Goal: Task Accomplishment & Management: Manage account settings

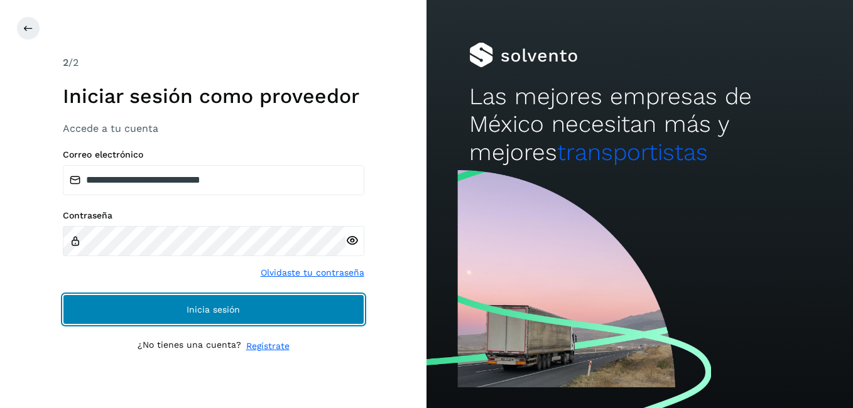
click at [174, 298] on button "Inicia sesión" at bounding box center [213, 309] width 301 height 30
click at [188, 299] on button "Inicia sesión" at bounding box center [213, 309] width 301 height 30
click at [250, 313] on button "Inicia sesión" at bounding box center [213, 309] width 301 height 30
click at [220, 306] on span "Inicia sesión" at bounding box center [212, 309] width 53 height 9
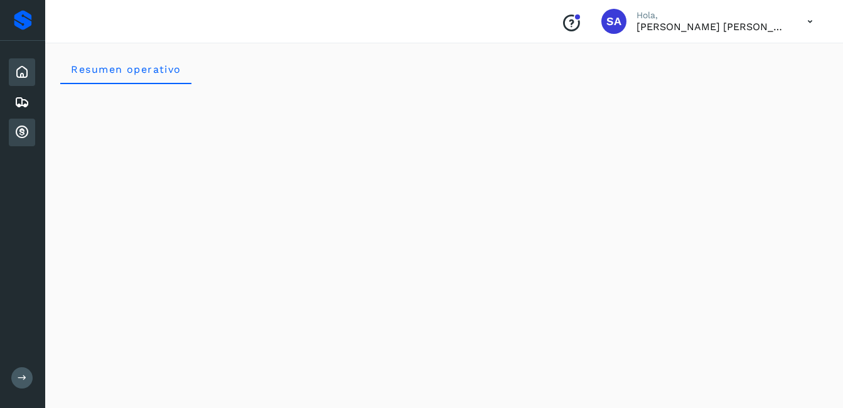
click at [20, 131] on icon at bounding box center [21, 132] width 15 height 15
